Goal: Book appointment/travel/reservation

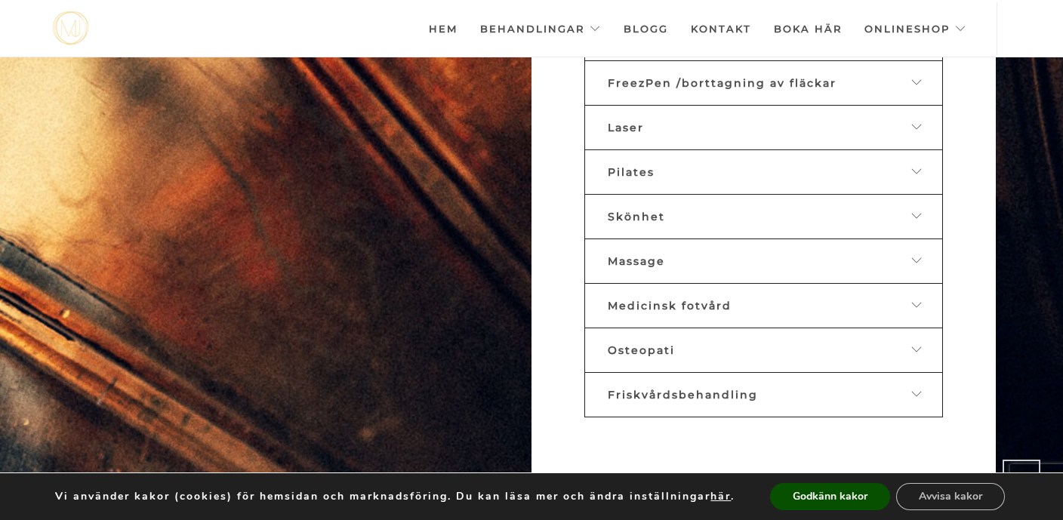
scroll to position [871, 0]
click at [765, 298] on div "Medicinsk fotvård" at bounding box center [752, 305] width 288 height 14
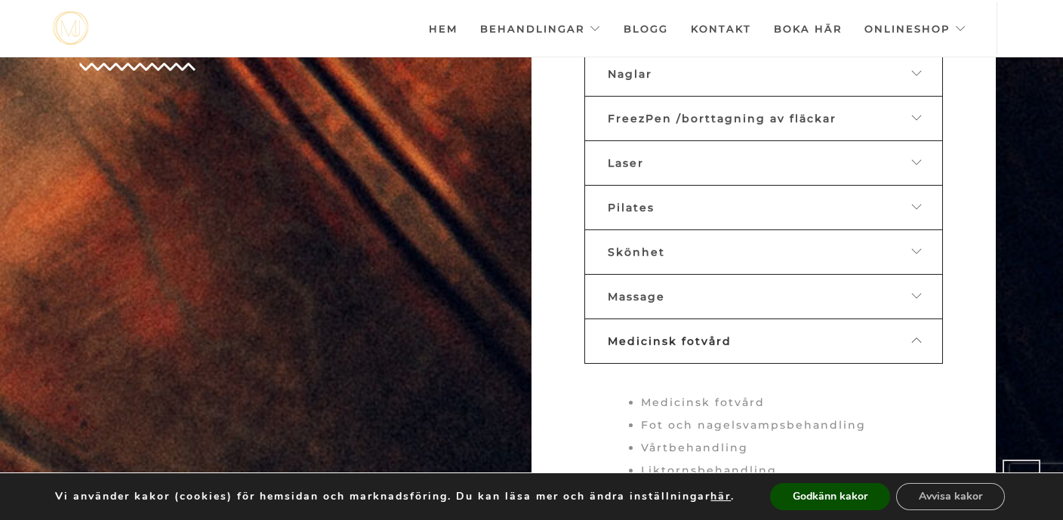
scroll to position [837, 0]
click at [763, 242] on div "Skönhet" at bounding box center [752, 249] width 288 height 14
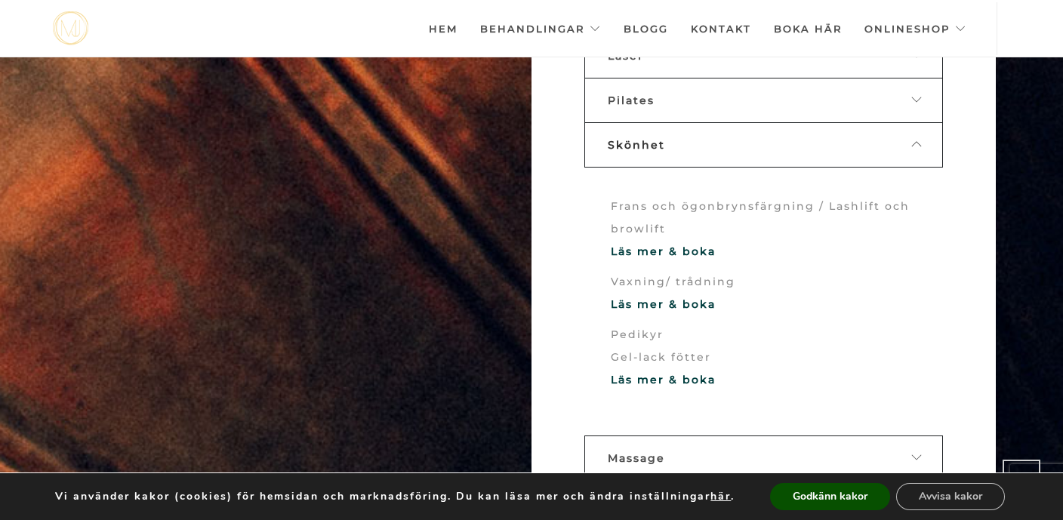
scroll to position [942, 0]
click at [683, 244] on link "Läs mer & boka" at bounding box center [663, 251] width 105 height 14
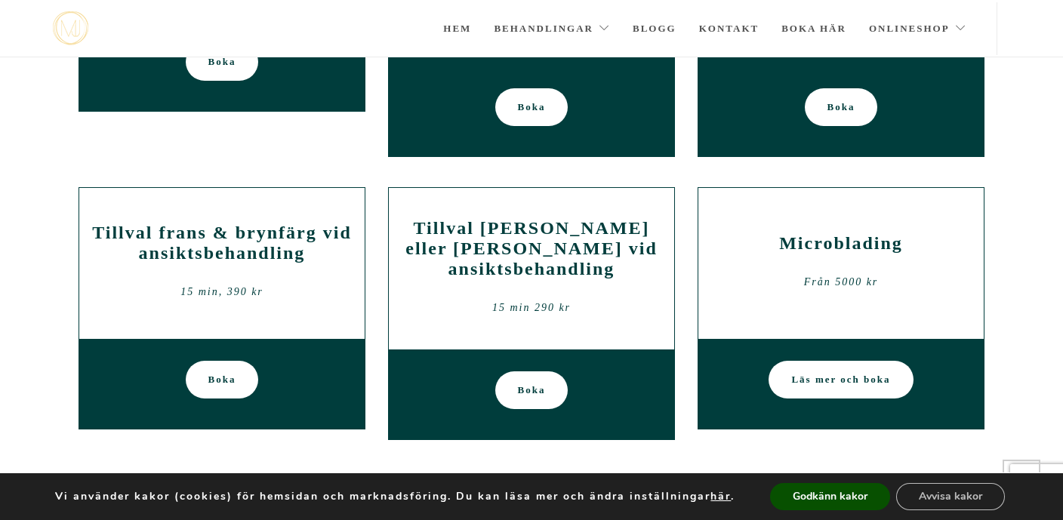
scroll to position [993, 0]
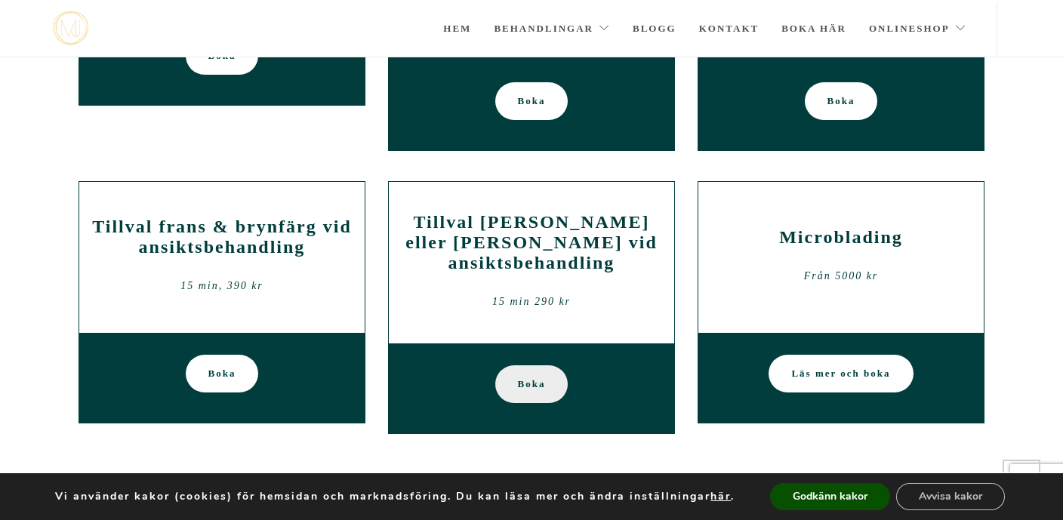
click at [527, 374] on span "Boka" at bounding box center [532, 384] width 28 height 38
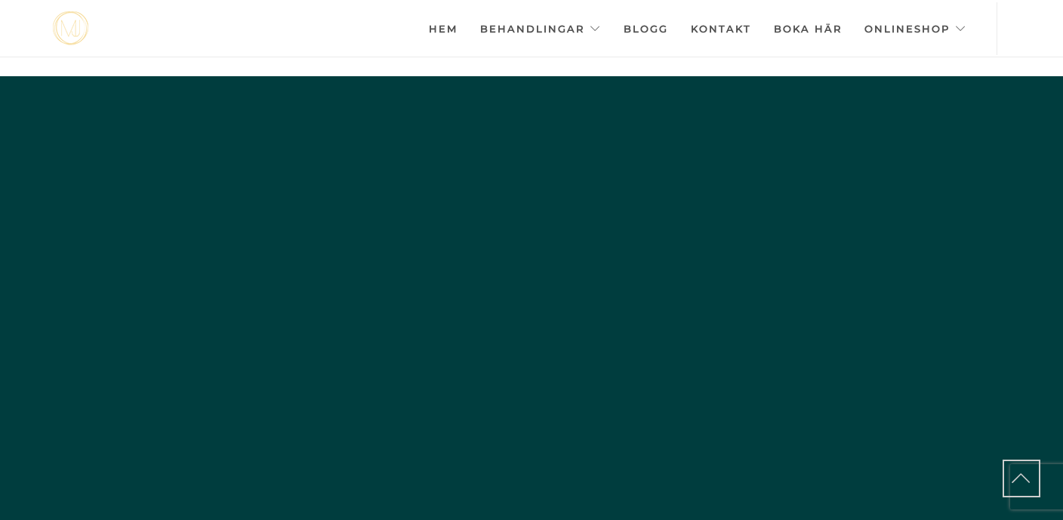
scroll to position [942, 0]
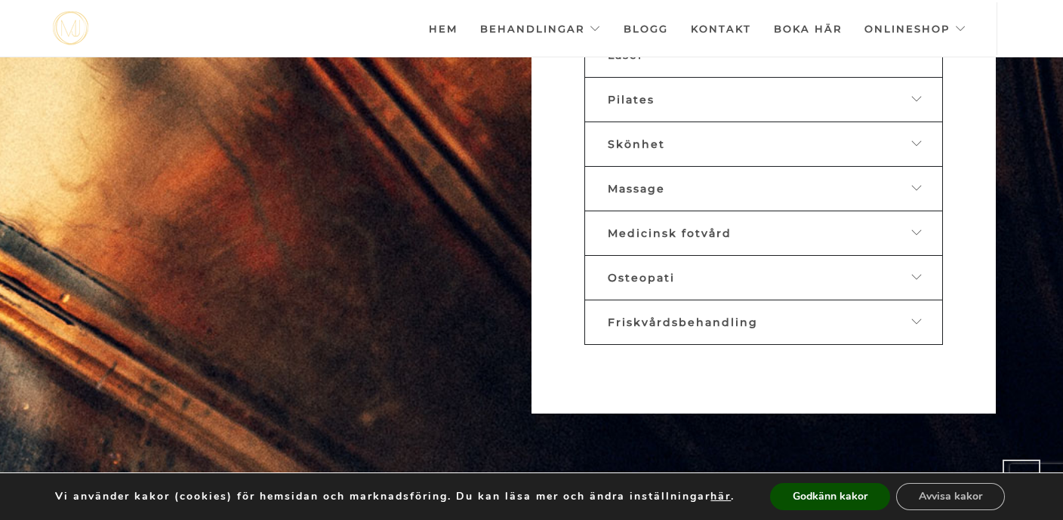
click at [717, 140] on div "Skönhet" at bounding box center [752, 144] width 288 height 14
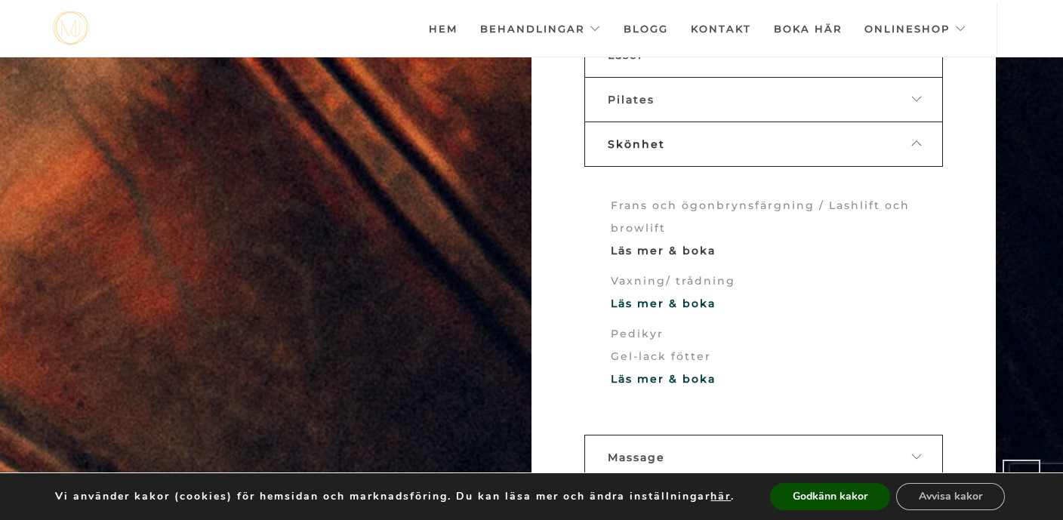
click at [678, 247] on link "Läs mer & boka" at bounding box center [663, 251] width 105 height 14
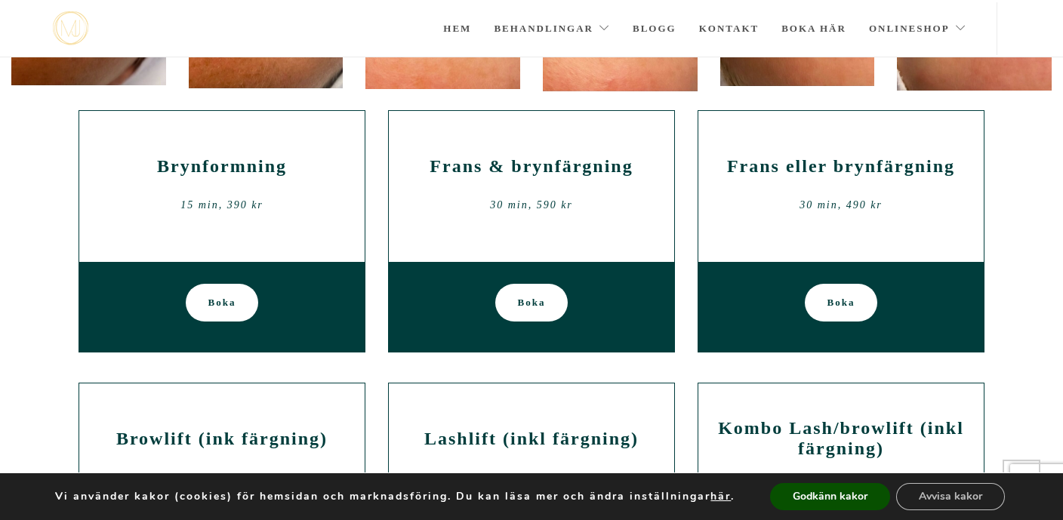
scroll to position [362, 0]
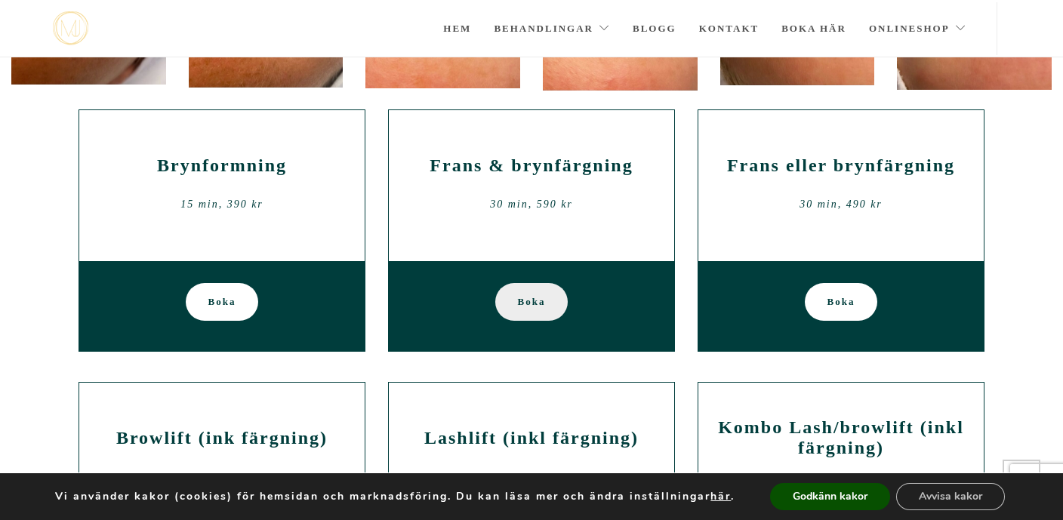
click at [542, 303] on span "Boka" at bounding box center [532, 302] width 28 height 38
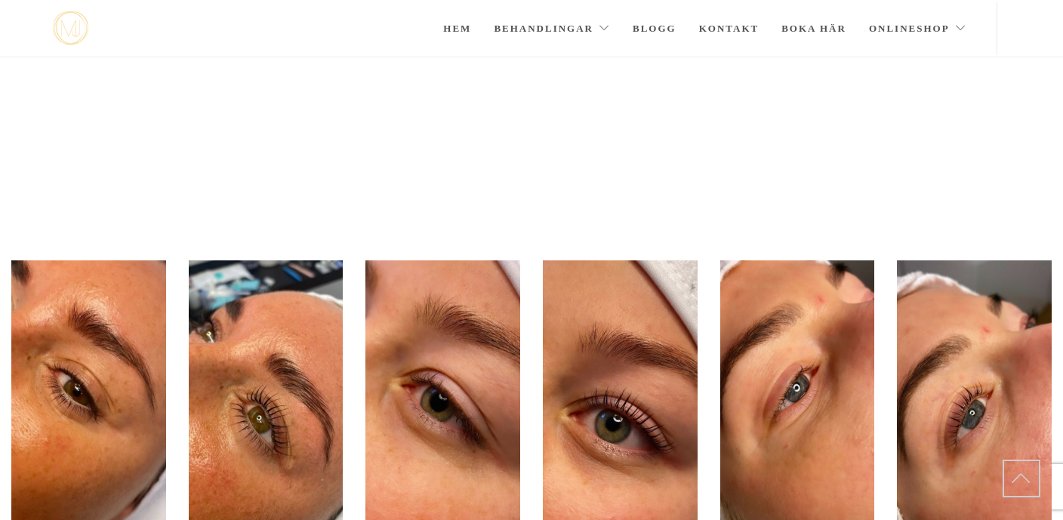
scroll to position [362, 0]
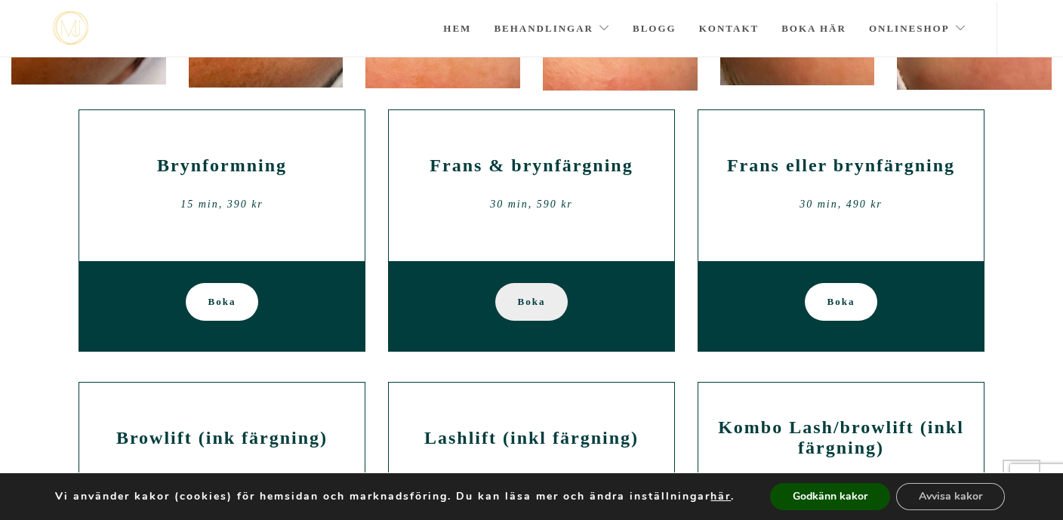
click at [531, 299] on span "Boka" at bounding box center [532, 302] width 28 height 38
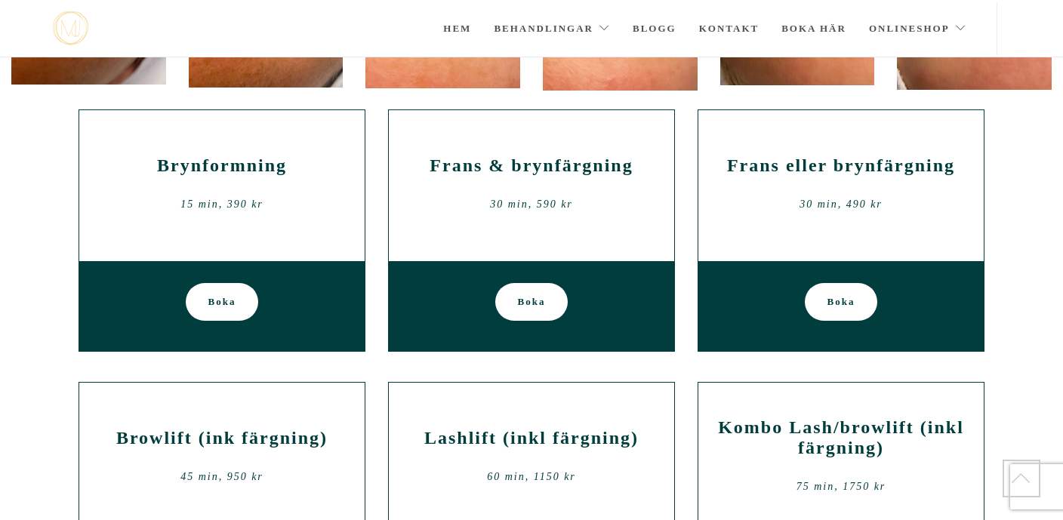
scroll to position [362, 0]
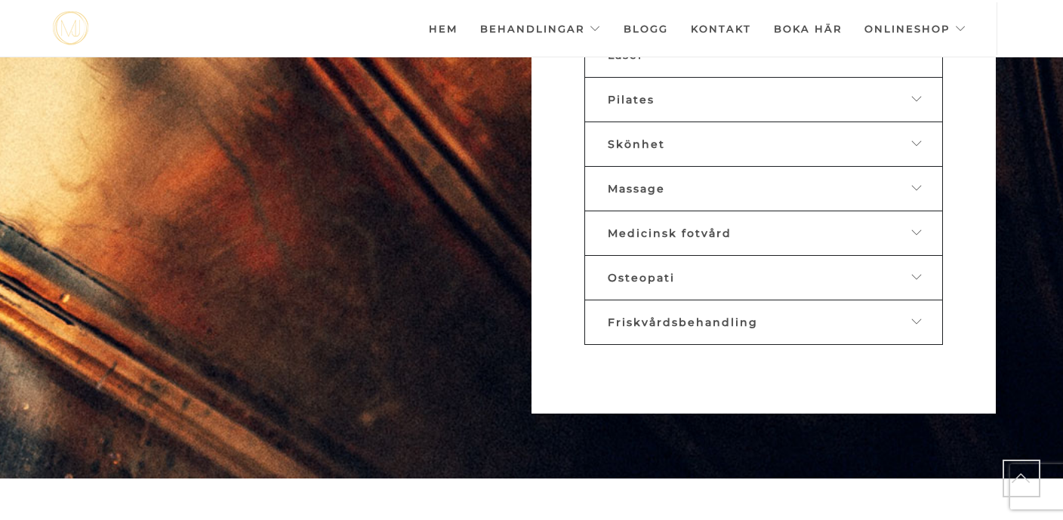
scroll to position [942, 0]
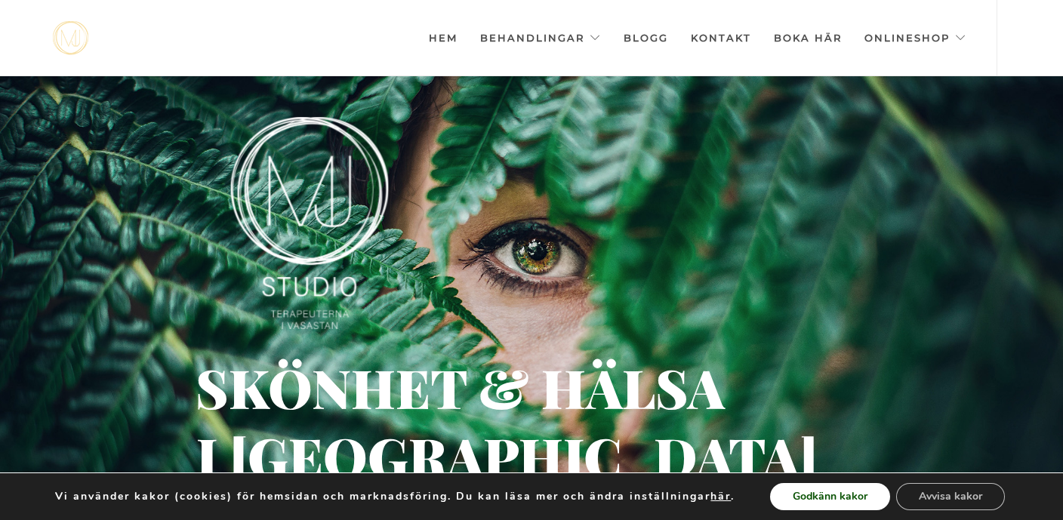
click at [844, 496] on button "Godkänn kakor" at bounding box center [830, 496] width 120 height 27
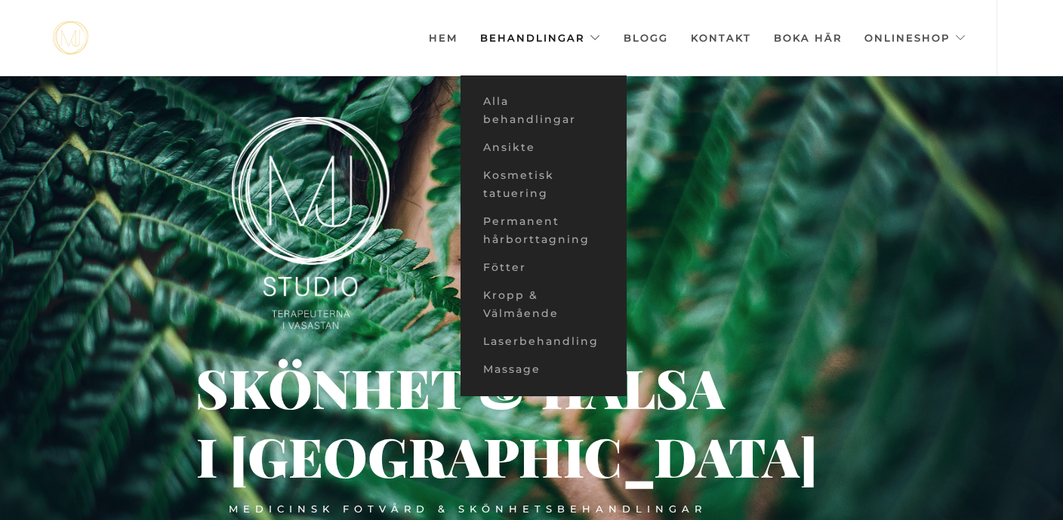
click at [551, 29] on link "Behandlingar" at bounding box center [540, 38] width 121 height 76
click at [556, 117] on link "Alla behandlingar" at bounding box center [544, 111] width 166 height 46
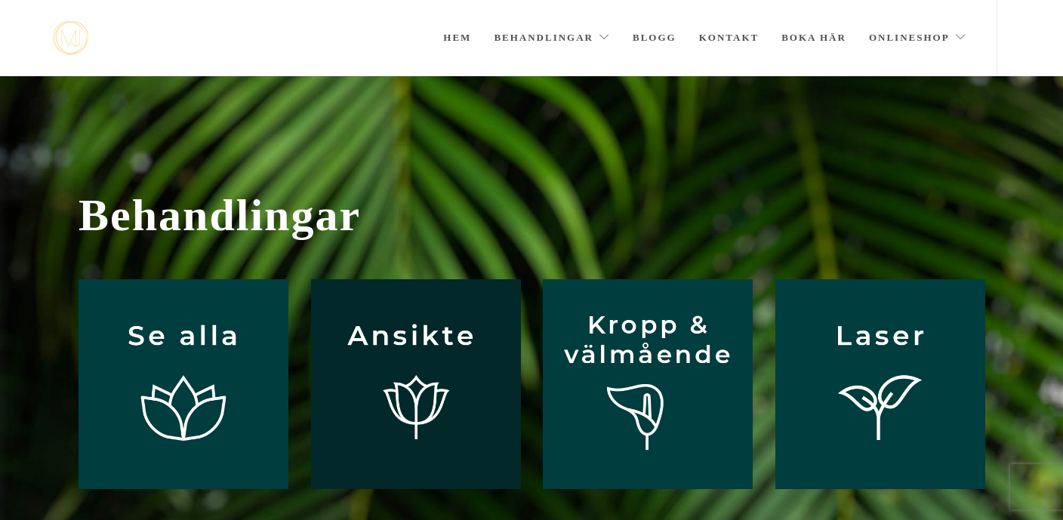
click at [423, 365] on img at bounding box center [416, 384] width 210 height 210
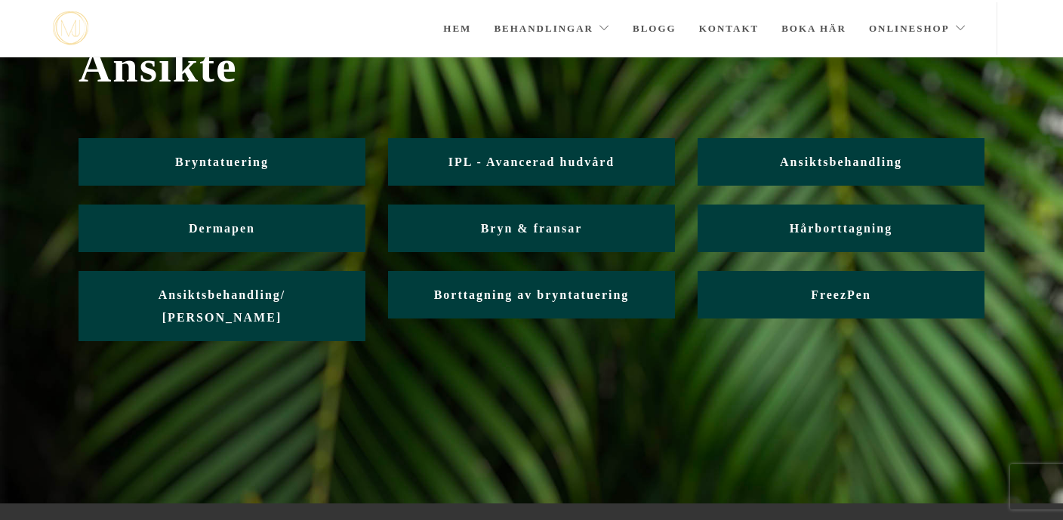
scroll to position [74, 0]
click at [818, 35] on link "Boka här" at bounding box center [814, 28] width 65 height 53
